Goal: Use online tool/utility: Utilize a website feature to perform a specific function

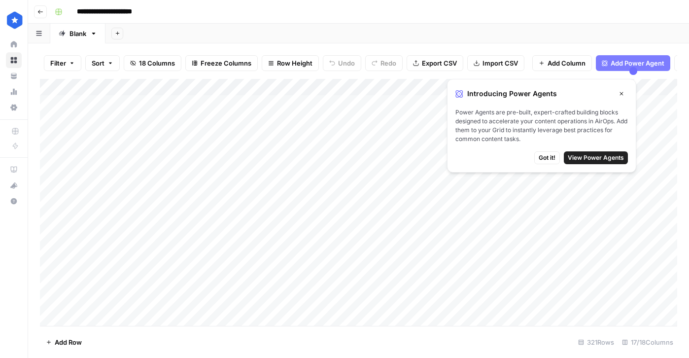
click at [625, 92] on button "Close" at bounding box center [621, 93] width 13 height 13
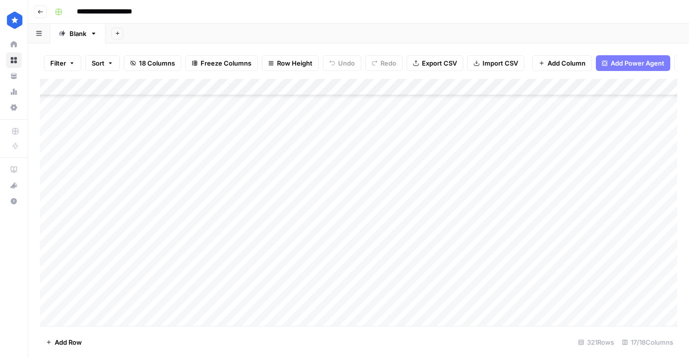
scroll to position [5165, 0]
click at [228, 319] on div "Add Column" at bounding box center [358, 202] width 637 height 247
click at [392, 303] on div "Add Column" at bounding box center [358, 202] width 637 height 247
click at [338, 312] on div "Add Column" at bounding box center [358, 202] width 637 height 247
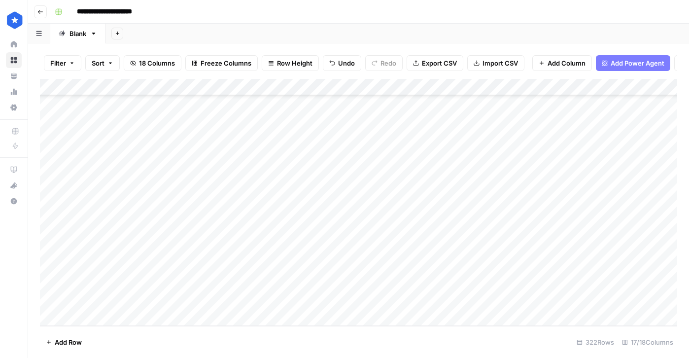
scroll to position [5198, 0]
click at [392, 303] on div "Add Column" at bounding box center [358, 202] width 637 height 247
click at [333, 315] on div "Add Column" at bounding box center [358, 202] width 637 height 247
click at [380, 314] on div "Add Column" at bounding box center [358, 202] width 637 height 247
click at [334, 315] on div "Add Column" at bounding box center [358, 202] width 637 height 247
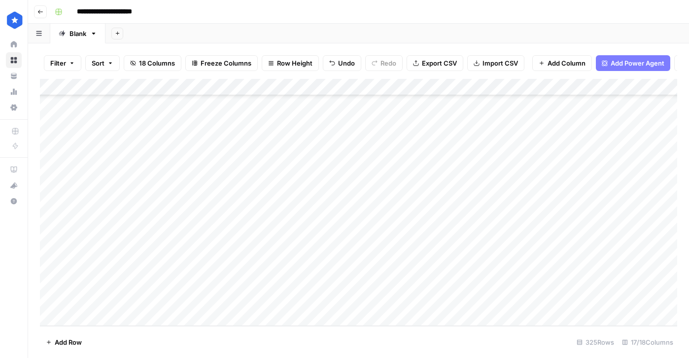
scroll to position [5248, 0]
click at [379, 315] on div "Add Column" at bounding box center [358, 202] width 637 height 247
click at [320, 315] on div "Add Column" at bounding box center [358, 202] width 637 height 247
click at [389, 317] on div "Add Column" at bounding box center [358, 202] width 637 height 247
click at [325, 319] on div "Add Column" at bounding box center [358, 202] width 637 height 247
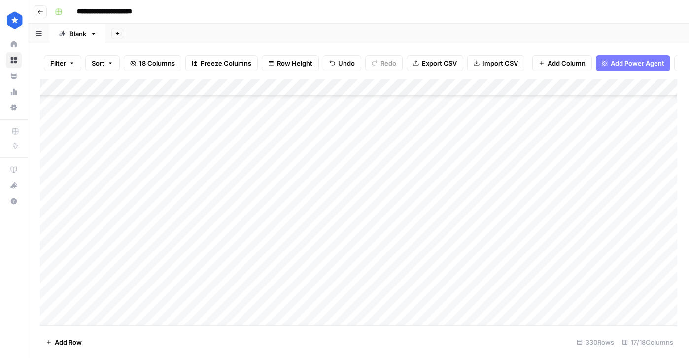
click at [379, 318] on div "Add Column" at bounding box center [358, 202] width 637 height 247
click at [312, 155] on div "Add Column" at bounding box center [358, 202] width 637 height 247
click at [482, 149] on div "Add Column" at bounding box center [358, 202] width 637 height 247
click at [428, 138] on div "Add Column" at bounding box center [358, 202] width 637 height 247
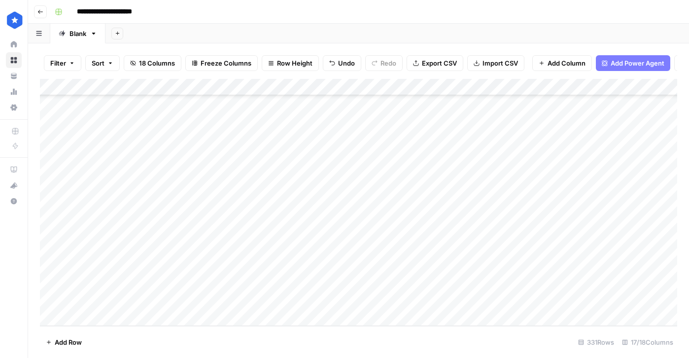
drag, startPoint x: 447, startPoint y: 141, endPoint x: 423, endPoint y: 304, distance: 164.9
click at [423, 304] on div "Add Column" at bounding box center [358, 202] width 637 height 247
click at [482, 154] on div "Add Column" at bounding box center [358, 202] width 637 height 247
type textarea "**********"
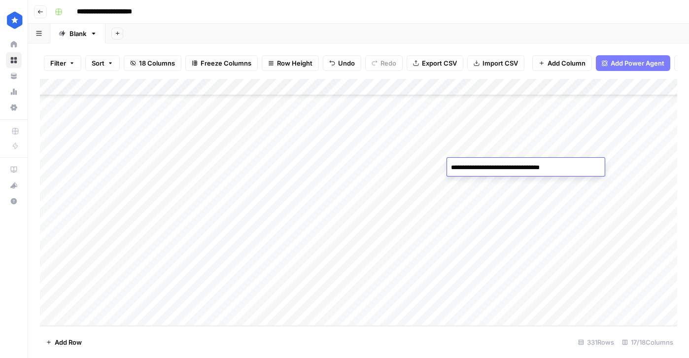
type textarea "**********"
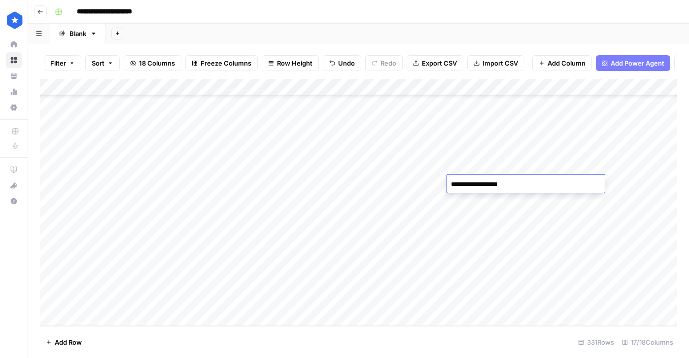
type textarea "**********"
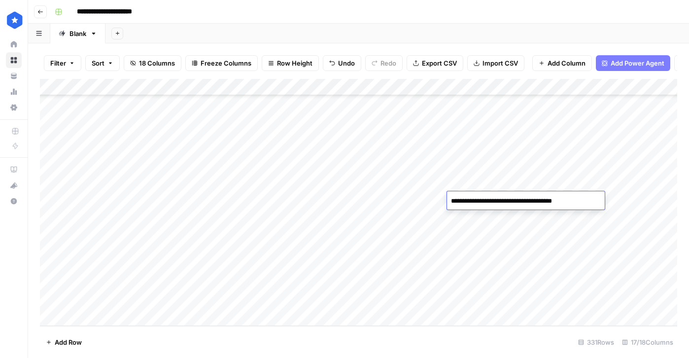
type textarea "**********"
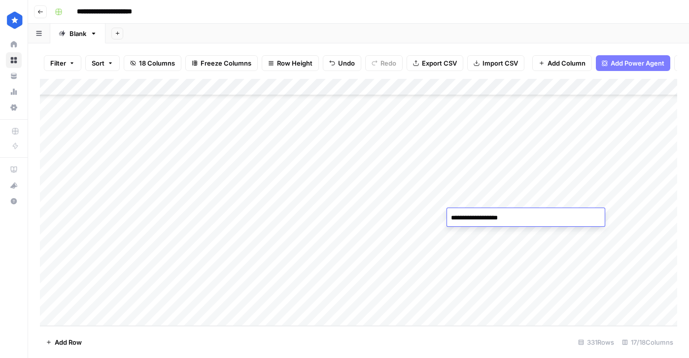
type textarea "**********"
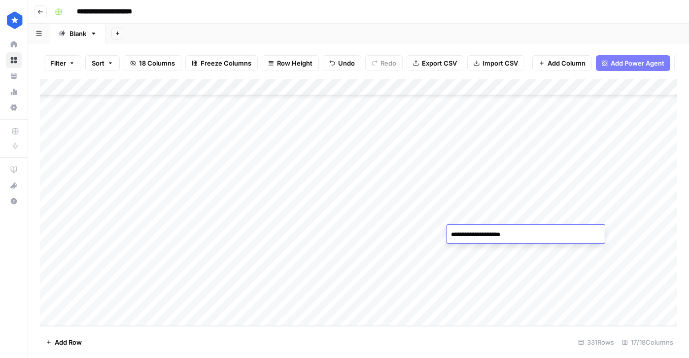
type textarea "**********"
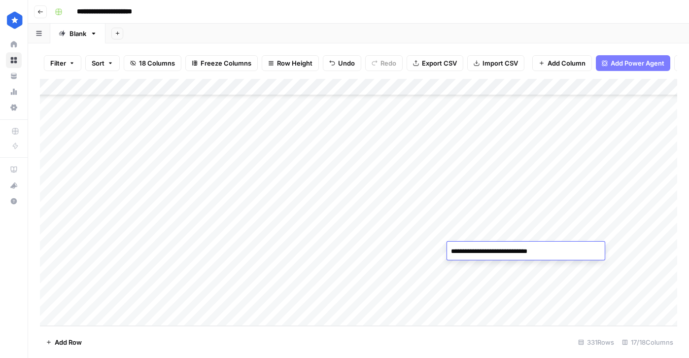
type textarea "**********"
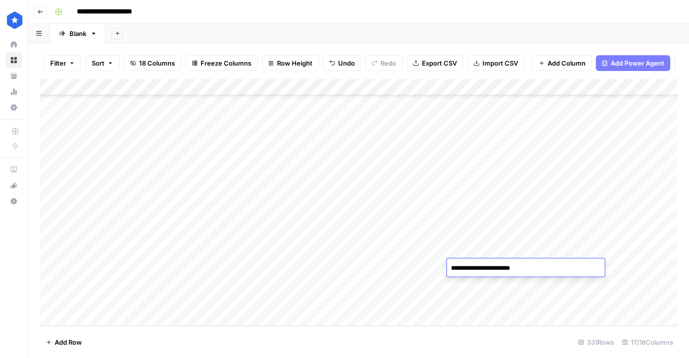
type textarea "**********"
click at [514, 286] on div "Add Column" at bounding box center [358, 202] width 637 height 247
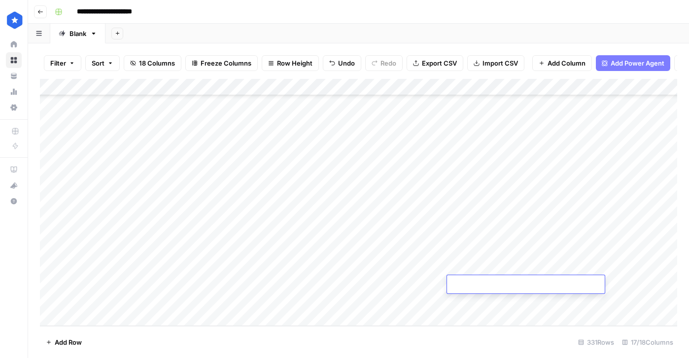
type textarea "**********"
click at [483, 150] on div "Add Column" at bounding box center [358, 202] width 637 height 247
click at [486, 168] on div "Add Column" at bounding box center [358, 202] width 637 height 247
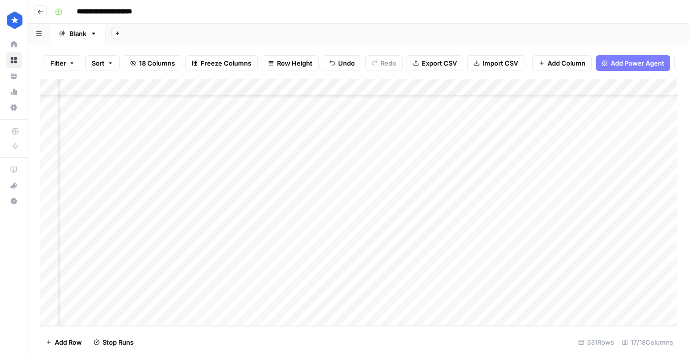
click at [487, 182] on div "Add Column" at bounding box center [358, 202] width 637 height 247
click at [487, 203] on div "Add Column" at bounding box center [358, 202] width 637 height 247
click at [479, 218] on div "Add Column" at bounding box center [358, 202] width 637 height 247
click at [483, 235] on div "Add Column" at bounding box center [358, 202] width 637 height 247
click at [485, 251] on div "Add Column" at bounding box center [358, 202] width 637 height 247
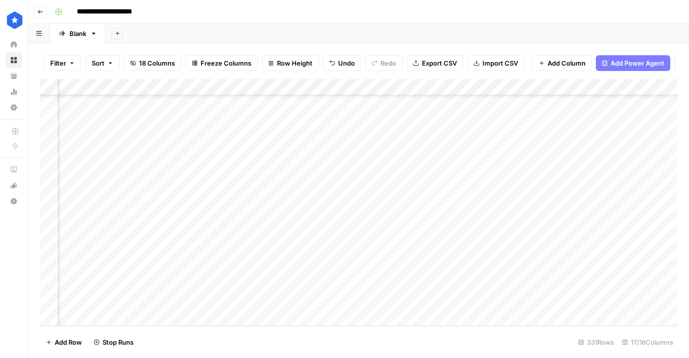
click at [485, 266] on div "Add Column" at bounding box center [358, 202] width 637 height 247
click at [485, 283] on div "Add Column" at bounding box center [358, 202] width 637 height 247
click at [485, 302] on div "Add Column" at bounding box center [358, 202] width 637 height 247
click at [392, 154] on div "Add Column" at bounding box center [358, 202] width 637 height 247
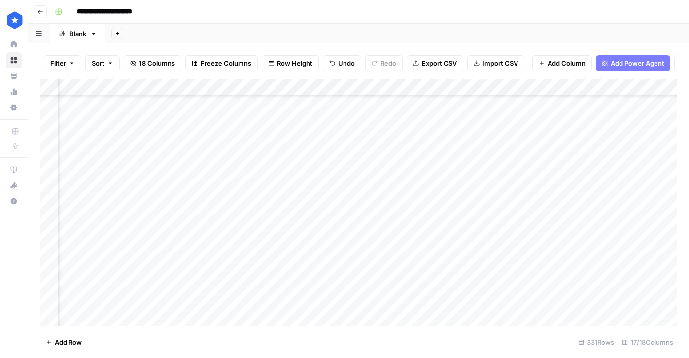
scroll to position [4674, 251]
click at [582, 155] on div "Add Column" at bounding box center [358, 202] width 637 height 247
click at [607, 153] on div "Add Column" at bounding box center [358, 202] width 637 height 247
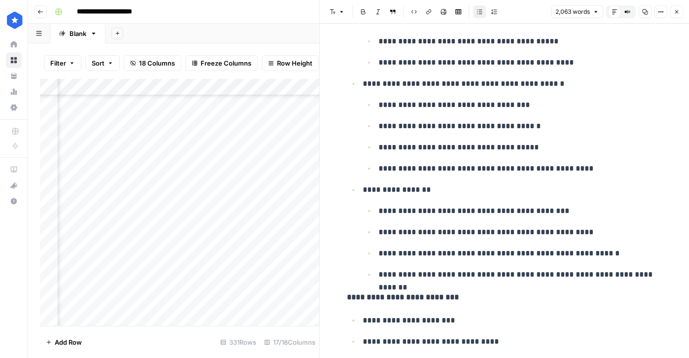
scroll to position [901, 0]
